Goal: Task Accomplishment & Management: Complete application form

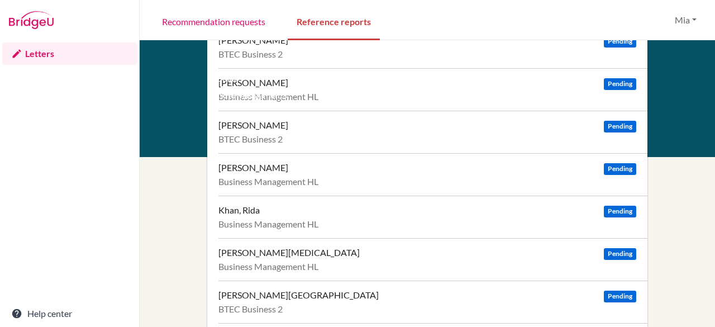
scroll to position [445, 0]
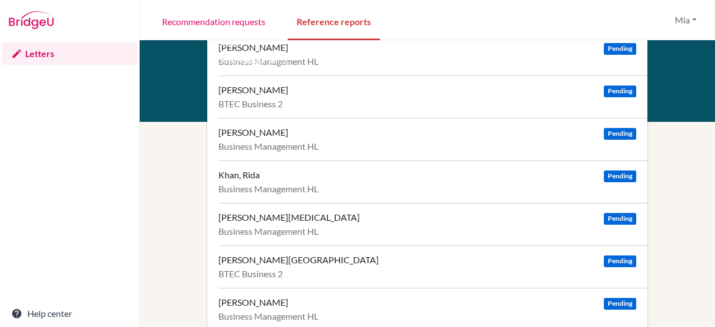
click at [312, 188] on div "Business Management HL" at bounding box center [427, 188] width 418 height 11
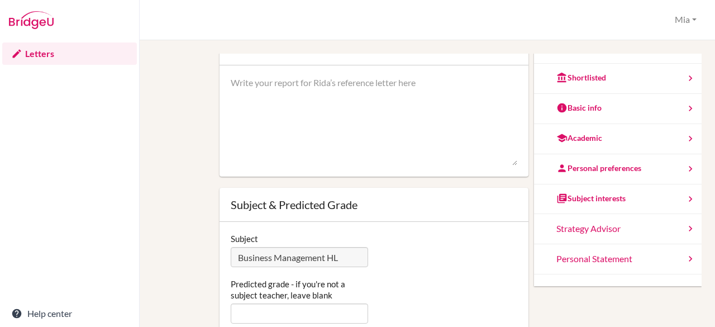
scroll to position [95, 0]
click at [621, 202] on div "Subject interests" at bounding box center [618, 199] width 168 height 30
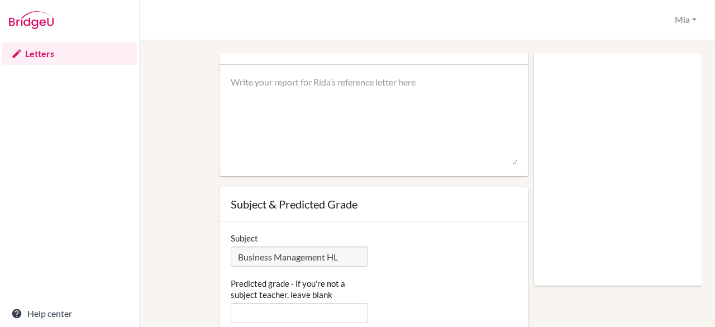
scroll to position [0, 0]
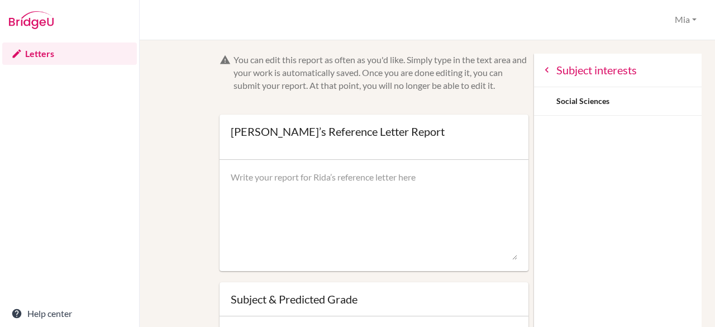
click at [541, 72] on icon at bounding box center [546, 69] width 11 height 11
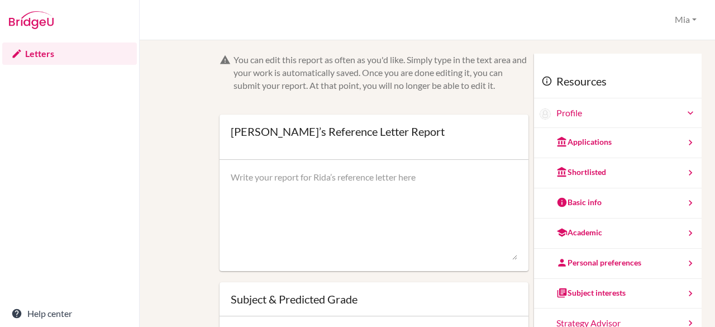
click at [392, 91] on div "You can edit this report as often as you'd like. Simply type in the text area a…" at bounding box center [382, 73] width 296 height 39
click at [426, 80] on div "You can edit this report as often as you'd like. Simply type in the text area a…" at bounding box center [382, 73] width 296 height 39
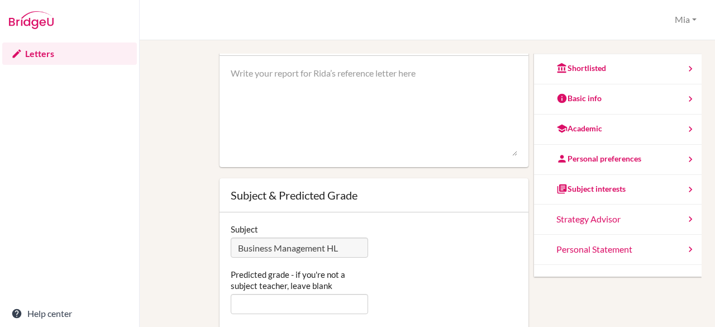
scroll to position [87, 0]
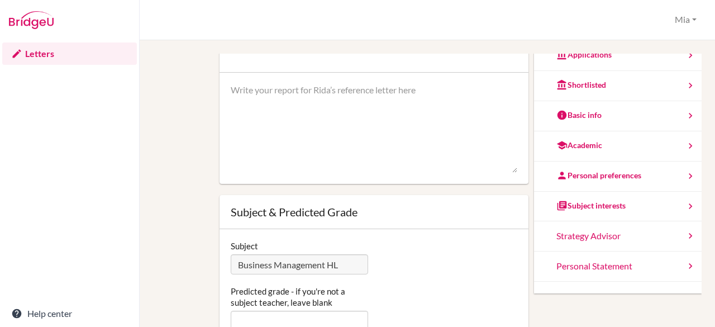
click at [612, 199] on div "Subject interests" at bounding box center [618, 207] width 168 height 30
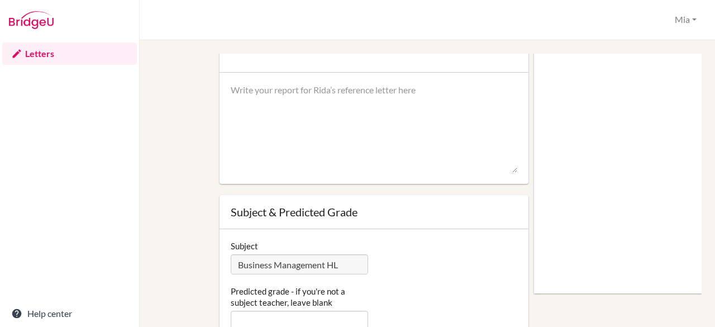
scroll to position [0, 0]
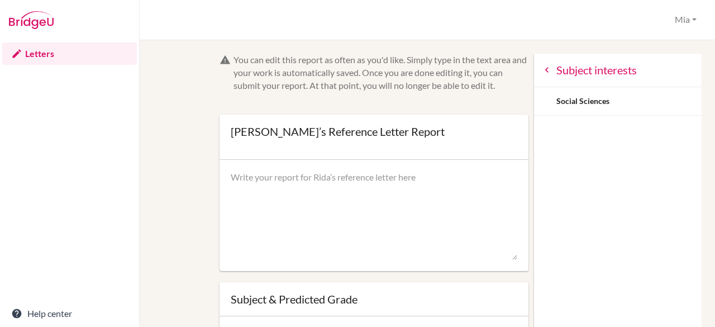
click at [541, 71] on icon at bounding box center [546, 69] width 11 height 11
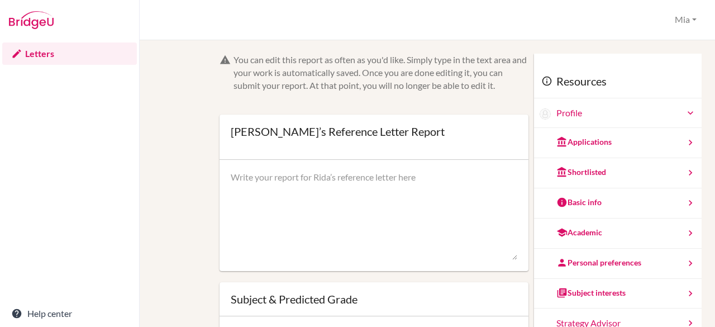
click at [243, 179] on textarea at bounding box center [374, 215] width 287 height 89
paste textarea "Rida is a confident and well-spoken student who brings a thoughtful and reflect…"
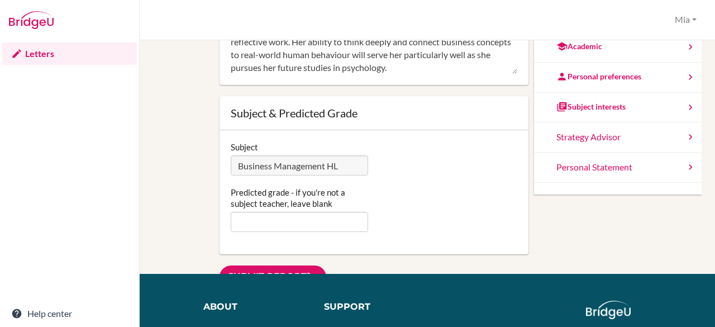
scroll to position [78, 0]
type textarea "Rida is a confident and well-spoken student who brings a thoughtful and reflect…"
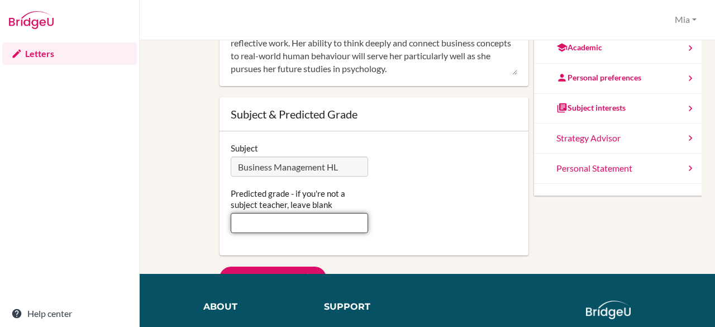
click at [274, 227] on input "Predicted grade - if you're not a subject teacher, leave blank" at bounding box center [300, 223] width 138 height 20
type input "4"
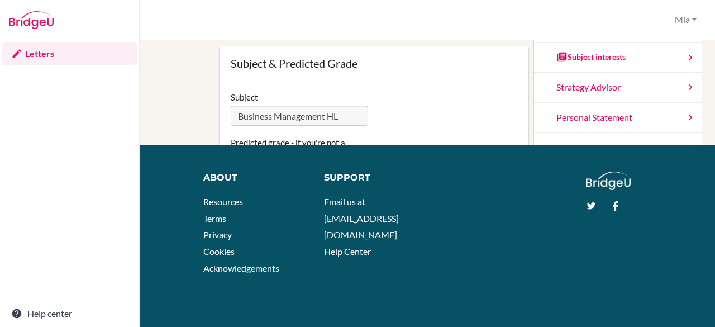
scroll to position [0, 0]
